Goal: Find contact information: Find contact information

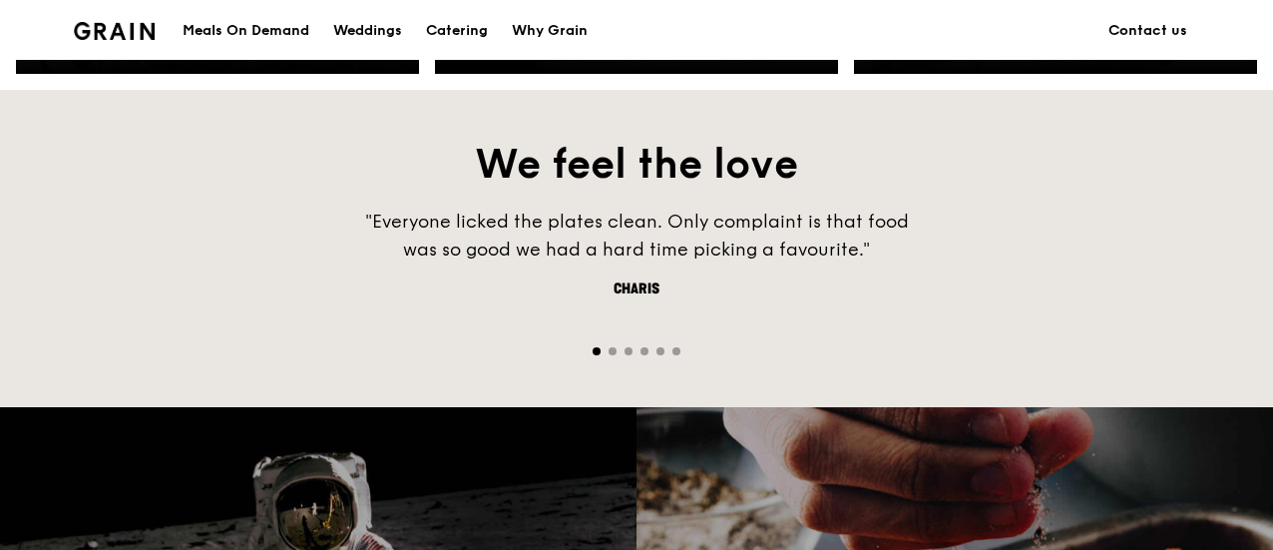
scroll to position [1297, 0]
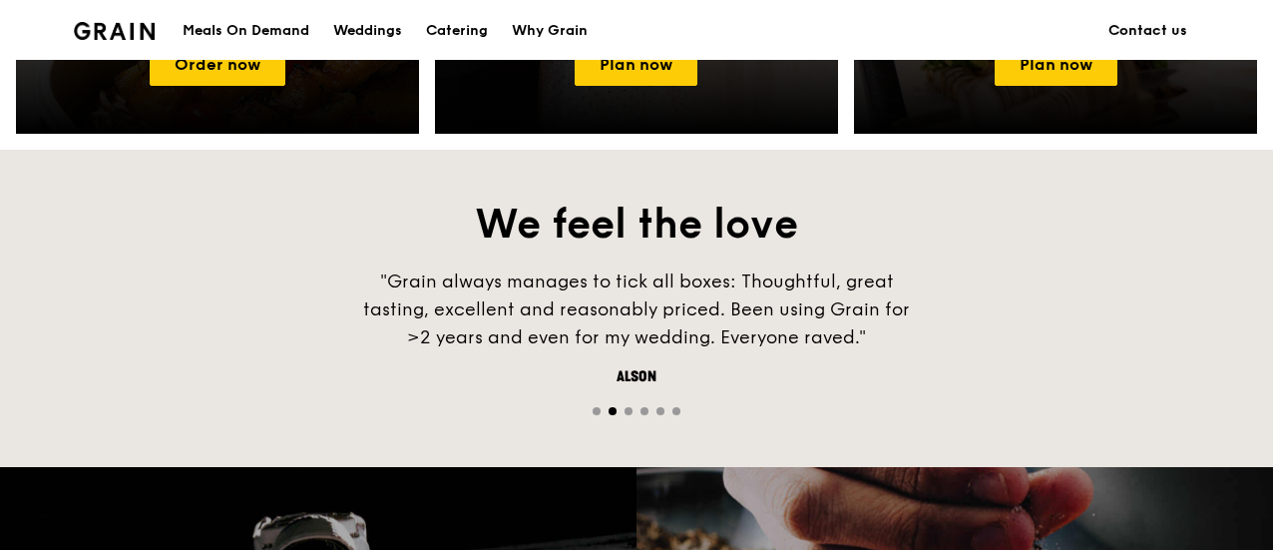
click at [1143, 41] on link "Contact us" at bounding box center [1147, 31] width 103 height 60
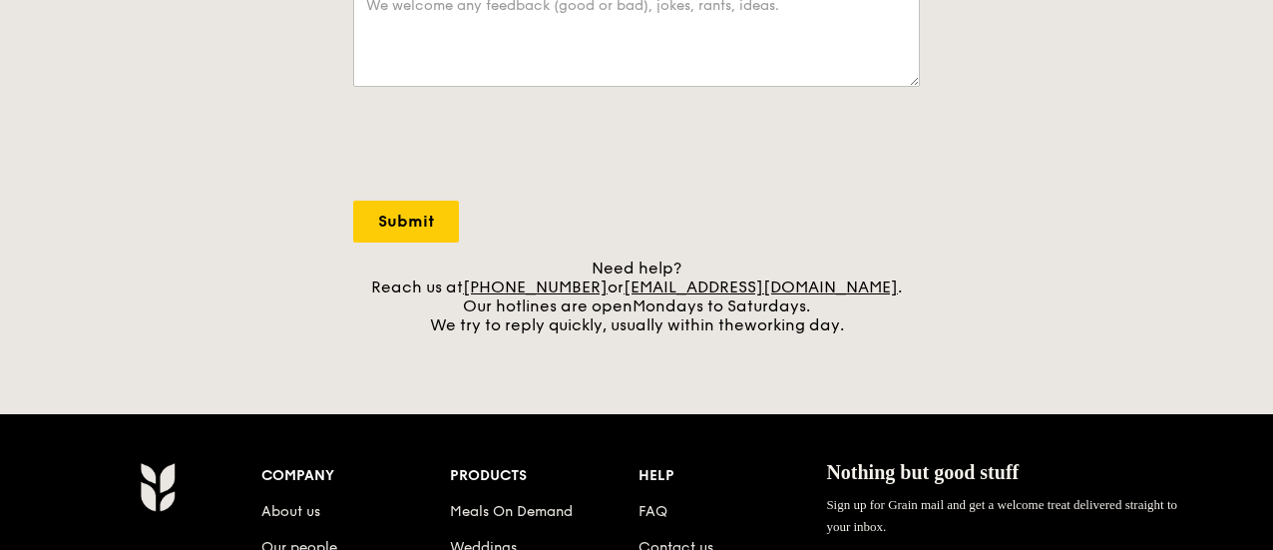
scroll to position [798, 0]
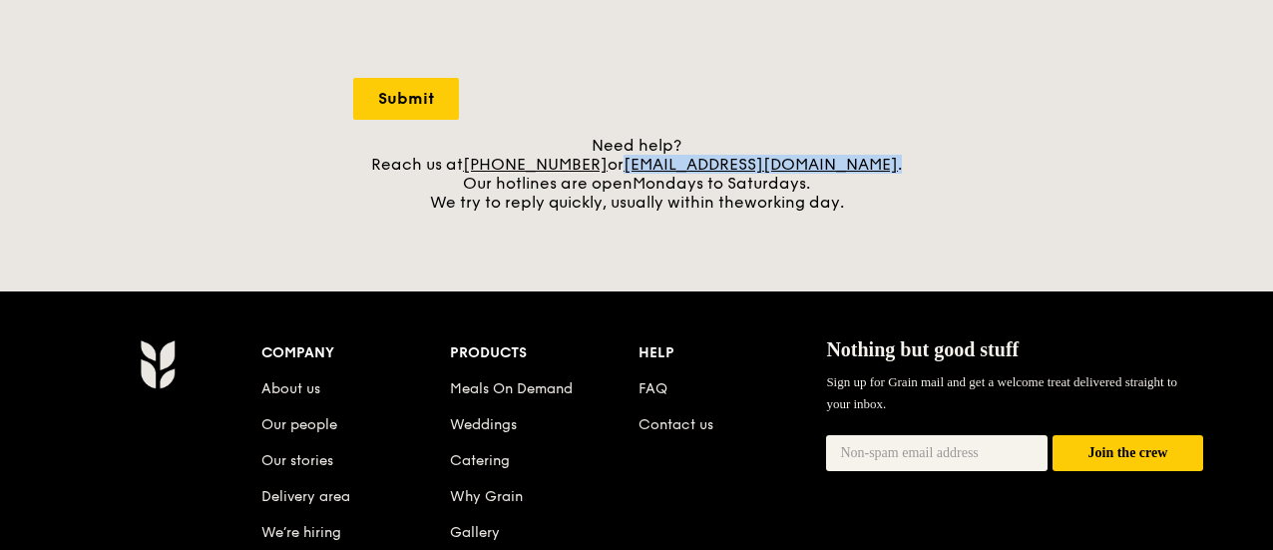
drag, startPoint x: 876, startPoint y: 176, endPoint x: 654, endPoint y: 179, distance: 221.5
click at [654, 179] on div "Need help? Reach us at [PHONE_NUMBER] or [EMAIL_ADDRESS][DOMAIN_NAME] . Our hot…" at bounding box center [636, 174] width 567 height 76
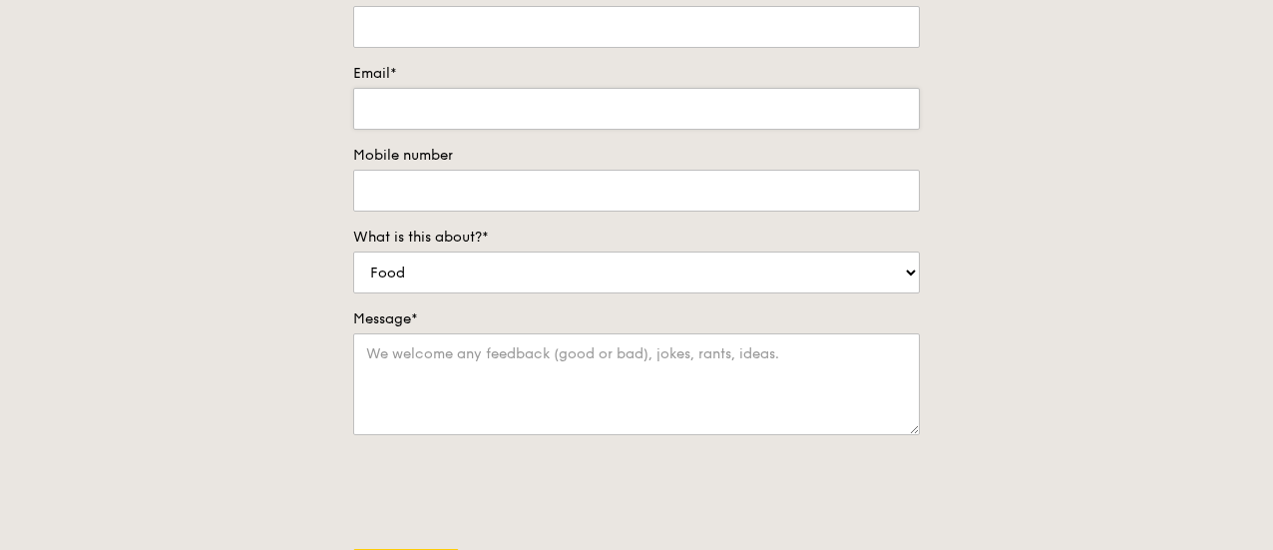
scroll to position [299, 0]
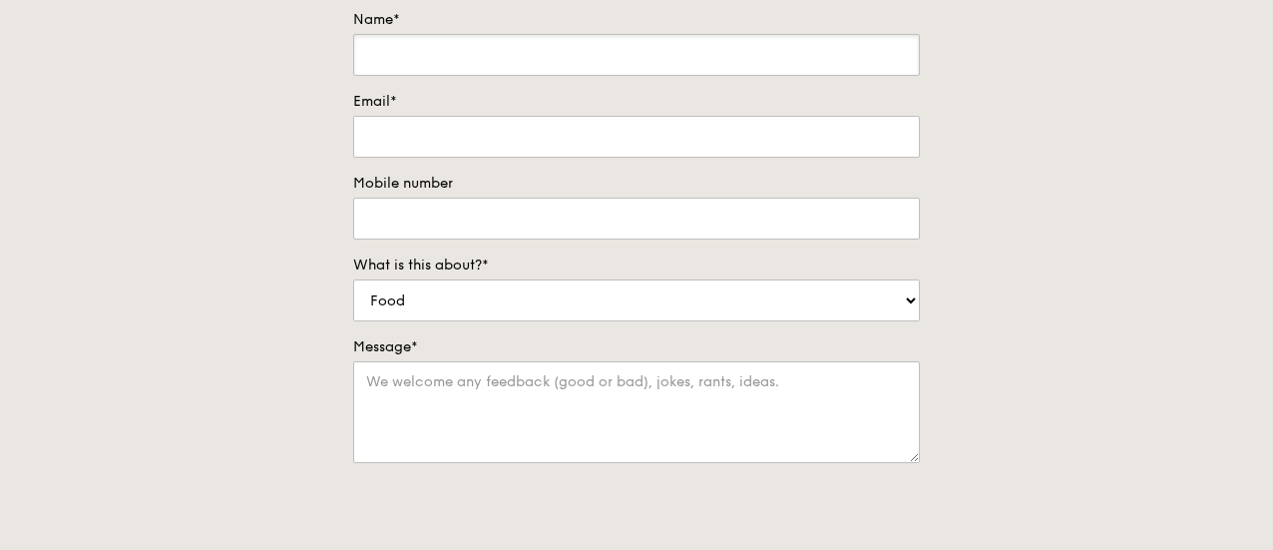
drag, startPoint x: 477, startPoint y: 77, endPoint x: 487, endPoint y: 75, distance: 10.2
click at [485, 75] on input "Name*" at bounding box center [636, 55] width 567 height 42
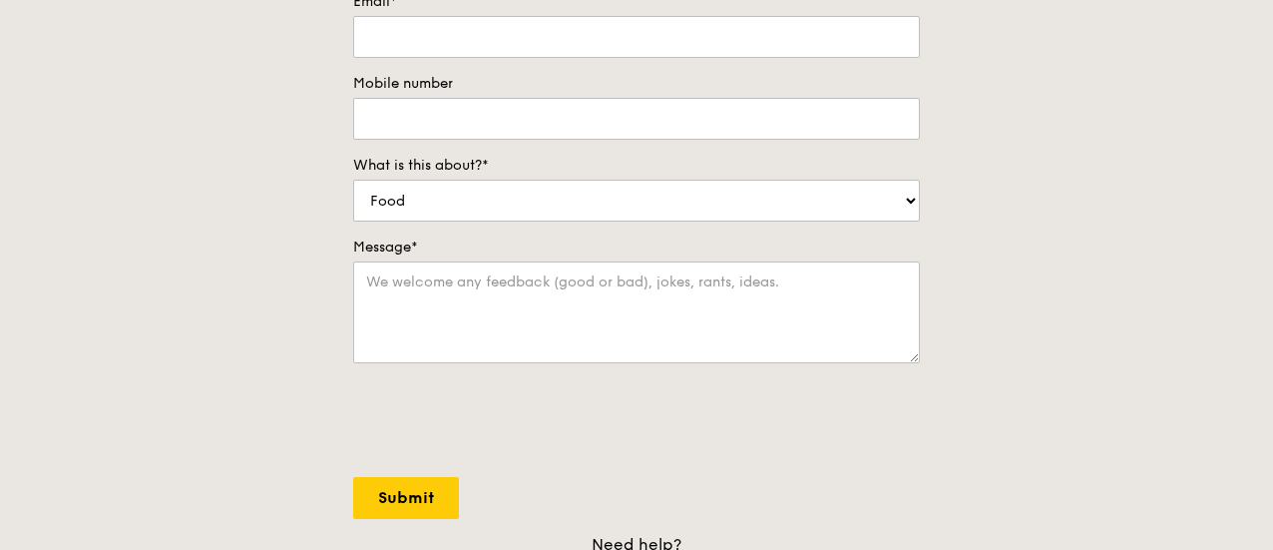
scroll to position [100, 0]
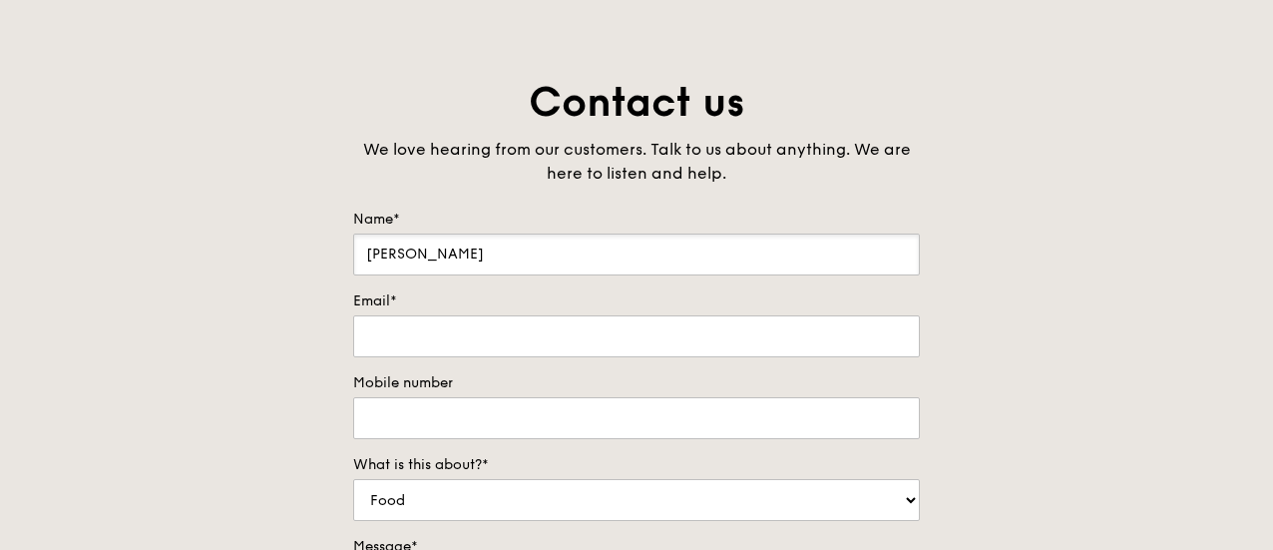
type input "[PERSON_NAME]"
